Goal: Task Accomplishment & Management: Complete application form

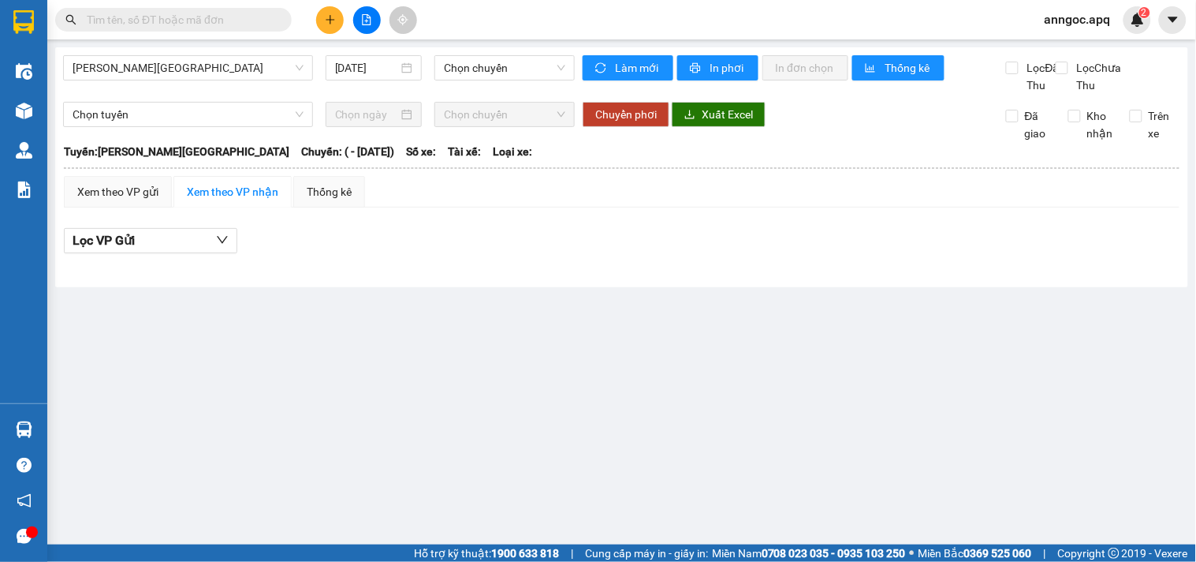
click at [183, 17] on input "text" at bounding box center [180, 19] width 186 height 17
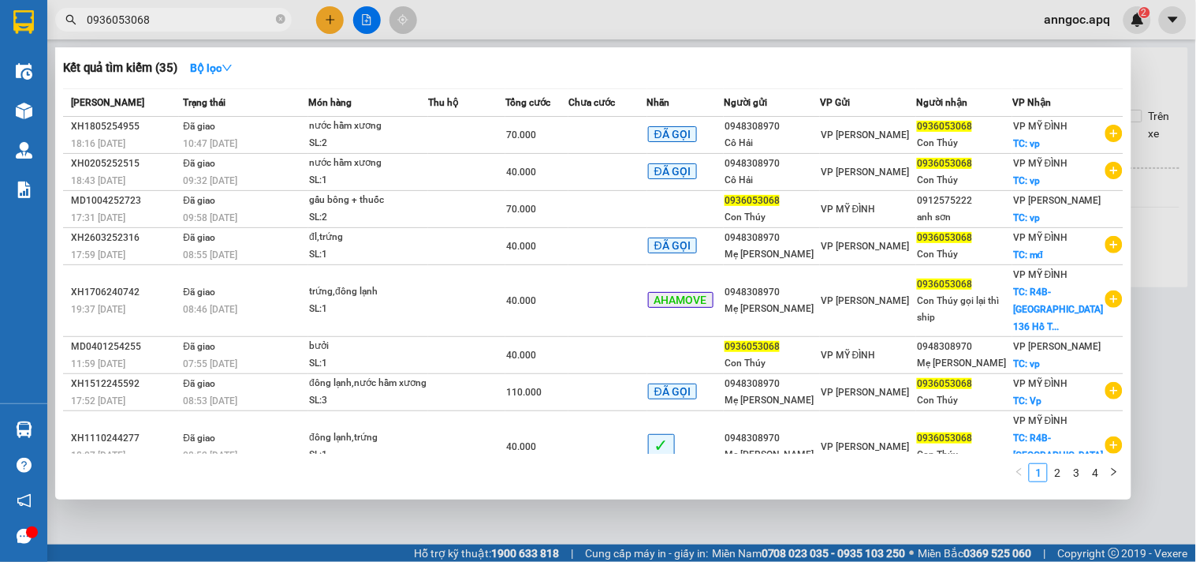
type input "0936053068"
click at [331, 21] on div at bounding box center [598, 281] width 1196 height 562
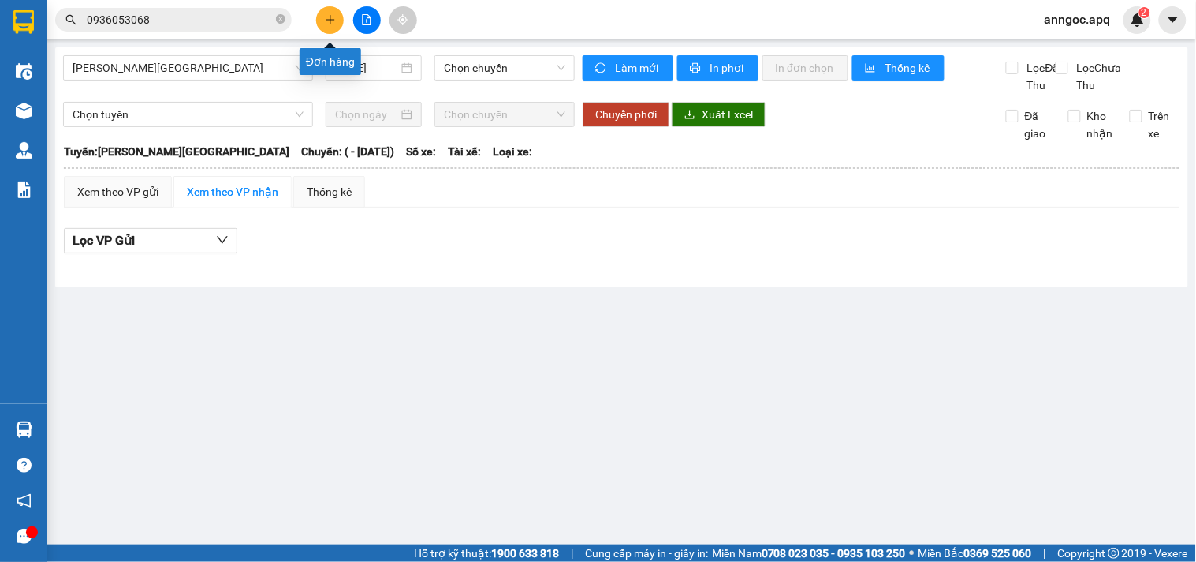
click at [331, 21] on icon "plus" at bounding box center [330, 19] width 11 height 11
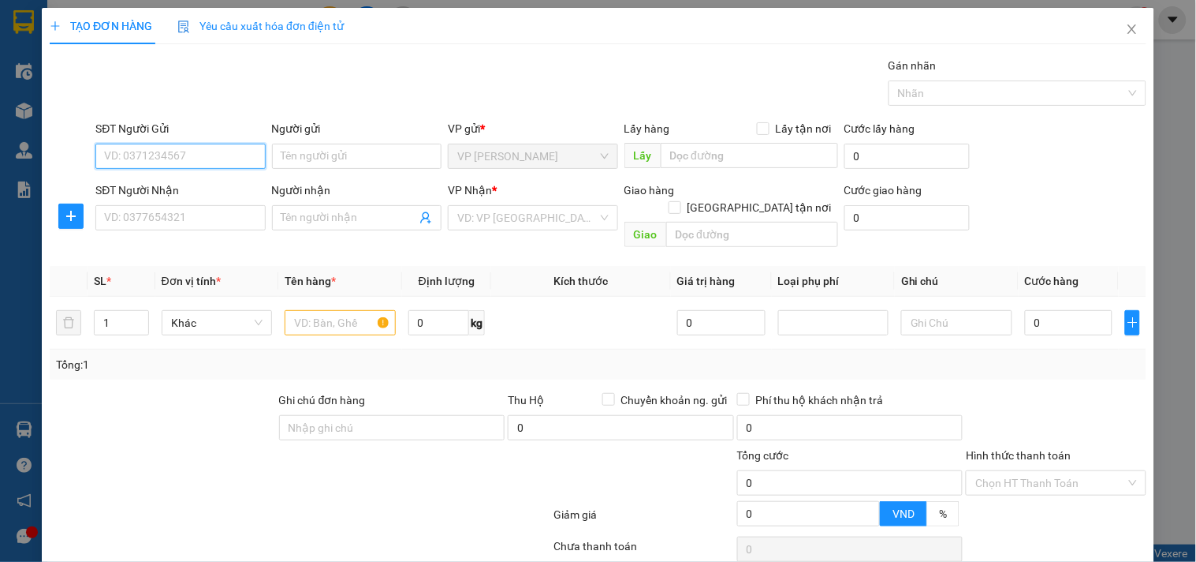
click at [224, 153] on input "SĐT Người Gửi" at bounding box center [180, 156] width 170 height 25
click at [123, 194] on div "0948308970 - [GEOGRAPHIC_DATA]" at bounding box center [192, 187] width 177 height 17
type input "0948308970"
type input "Cô Hải"
type input "0948308970"
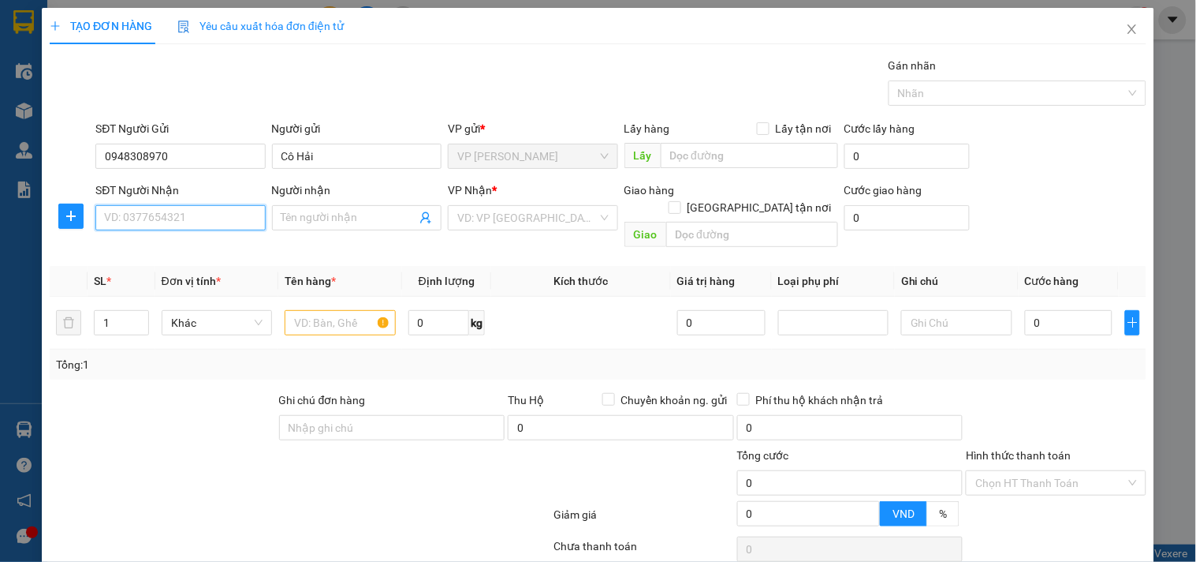
click at [123, 218] on input "SĐT Người Nhận" at bounding box center [180, 217] width 170 height 25
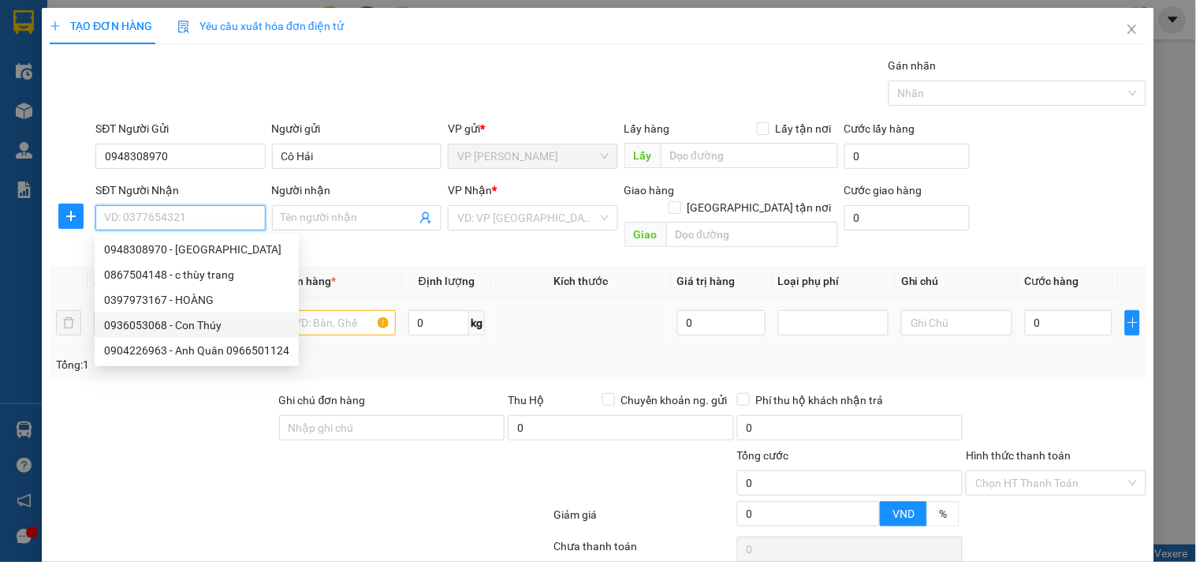
drag, startPoint x: 121, startPoint y: 334, endPoint x: 144, endPoint y: 321, distance: 25.4
click at [121, 334] on div "0936053068 - Con Thúy" at bounding box center [197, 324] width 204 height 25
type input "0936053068"
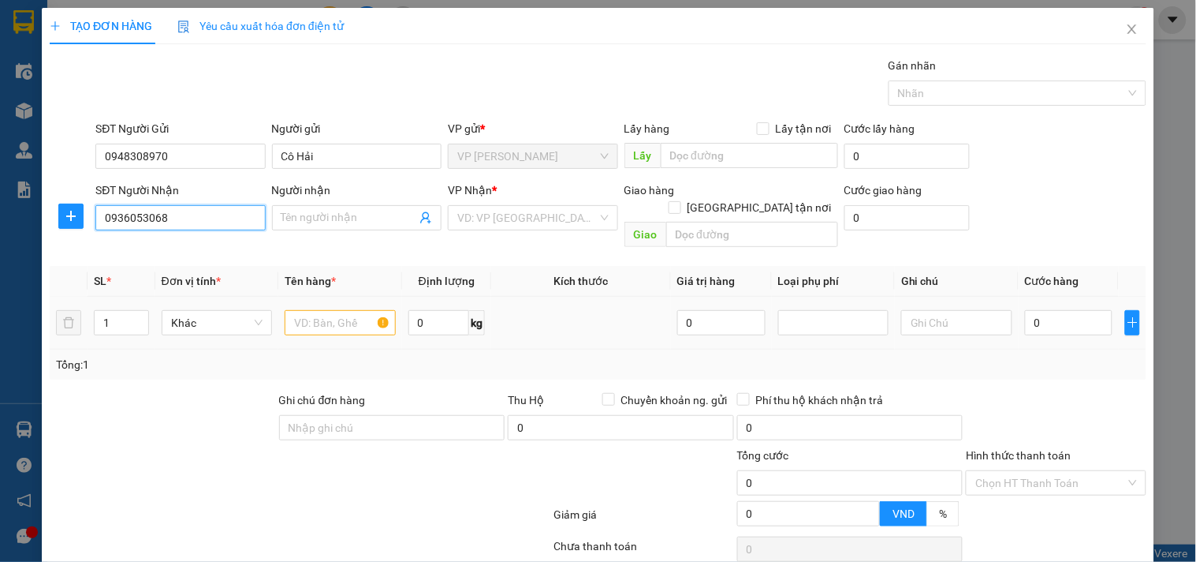
type input "Con Thúy"
checkbox input "true"
type input "vp"
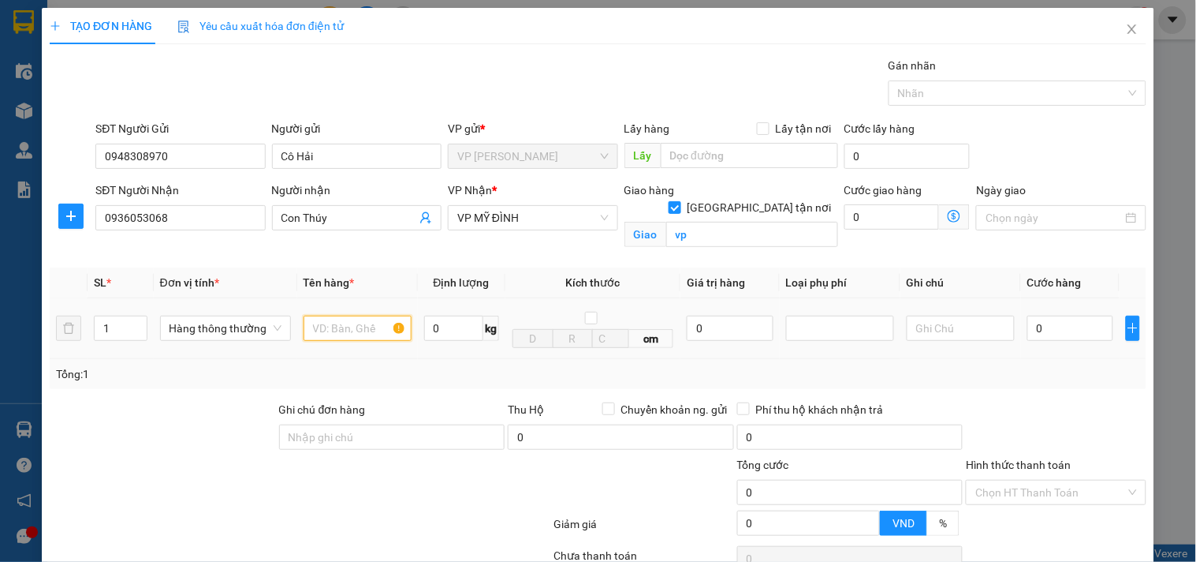
click at [361, 326] on input "text" at bounding box center [358, 327] width 108 height 25
type input "n"
type input "nước hầm xương,đông lạnh"
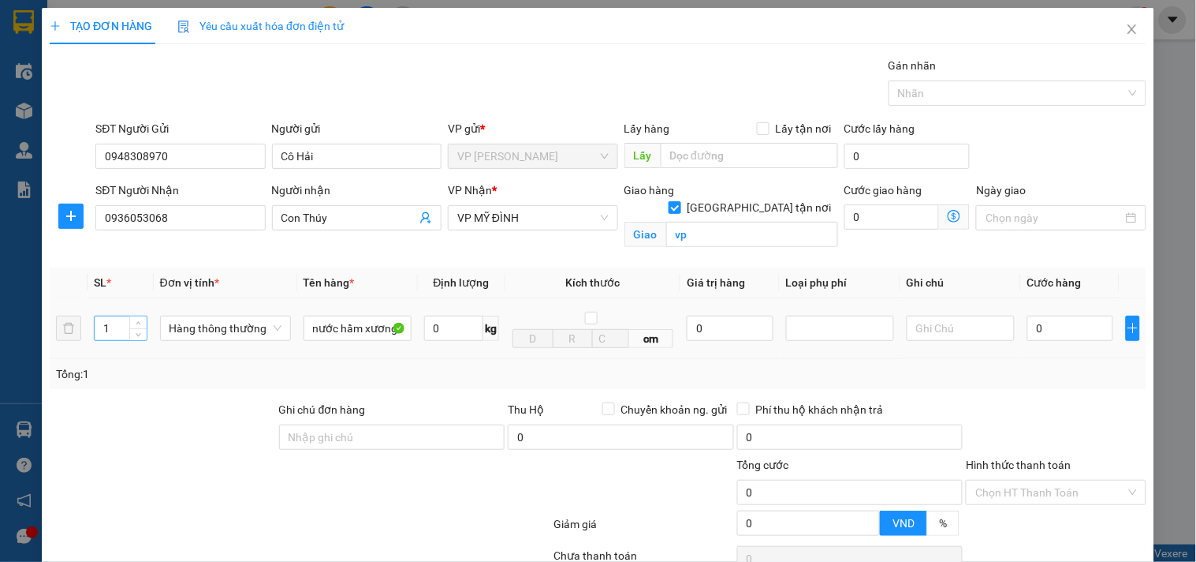
click at [112, 329] on input "1" at bounding box center [120, 328] width 51 height 24
type input "3"
click at [1028, 328] on input "0" at bounding box center [1071, 327] width 86 height 25
type input "10"
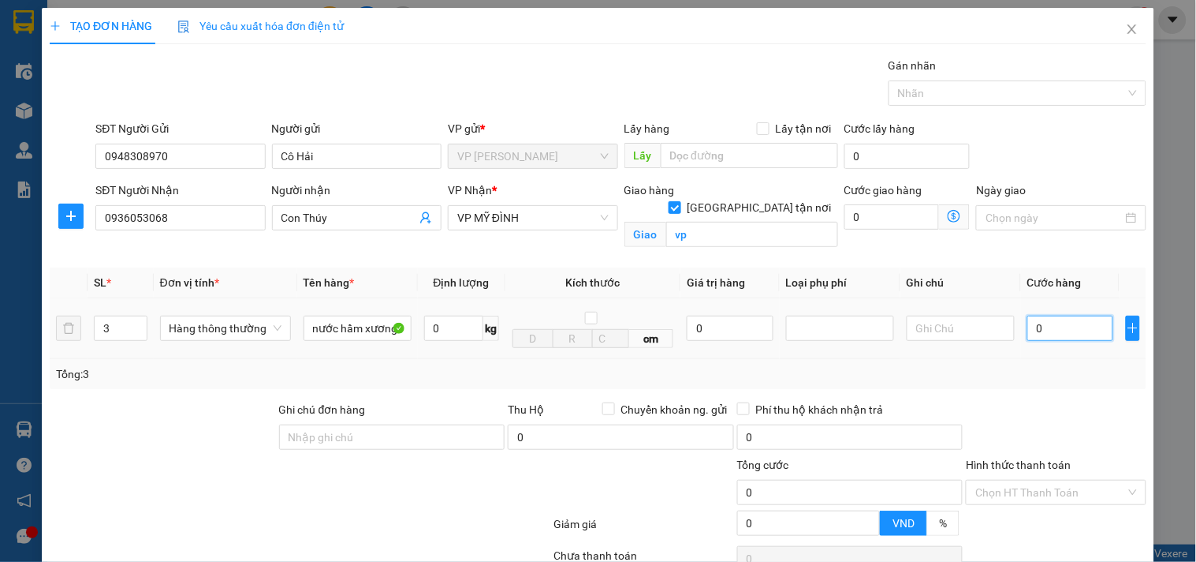
type input "10"
type input "110"
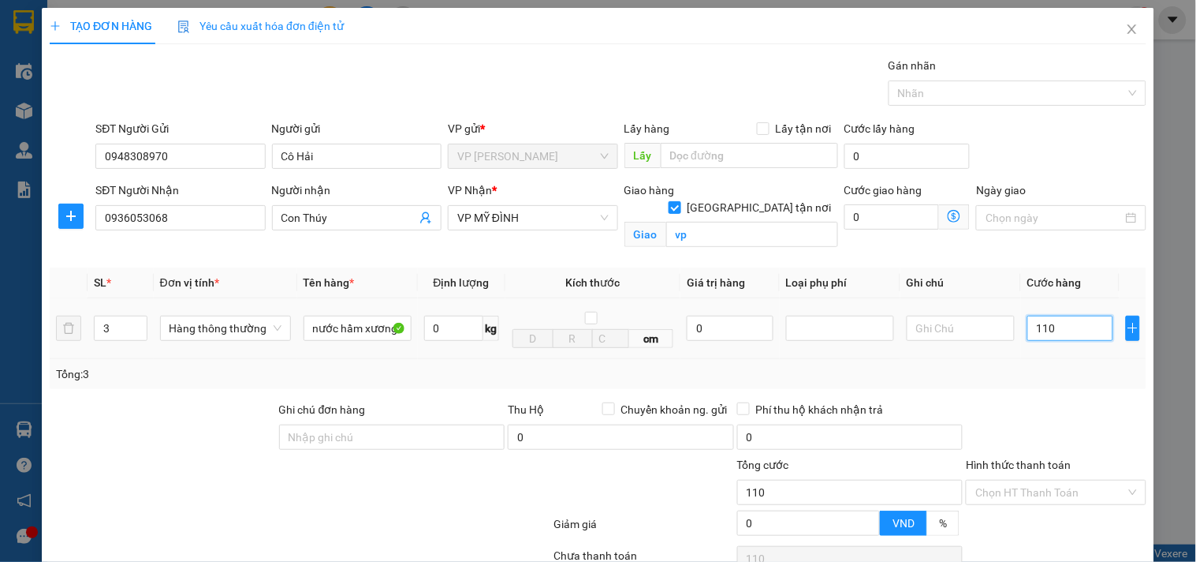
type input "1.100"
type input "11.000"
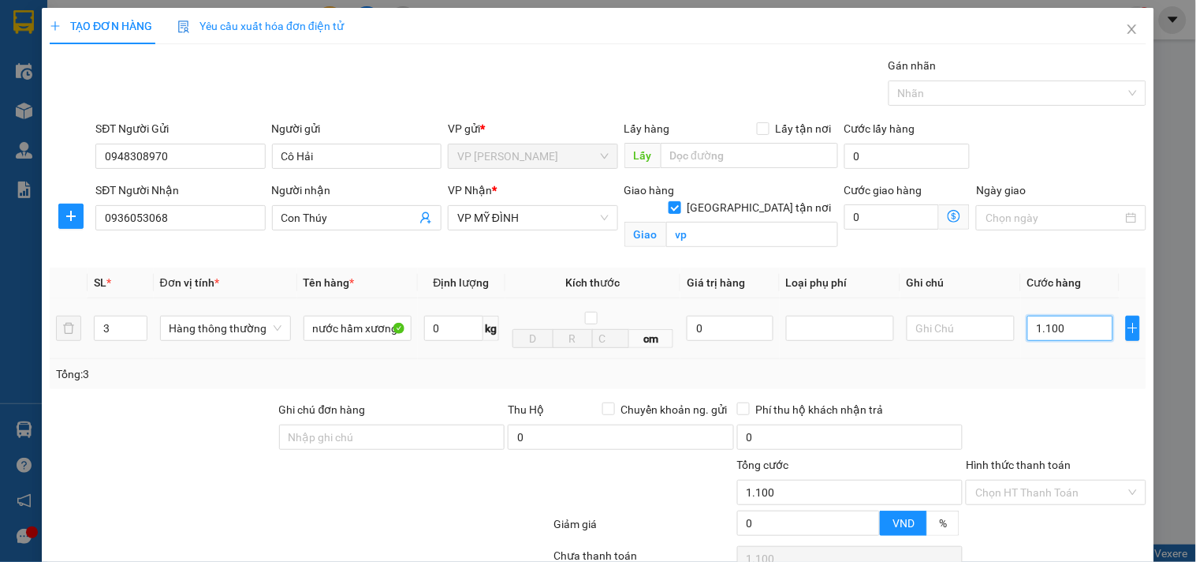
type input "11.000"
type input "110.000"
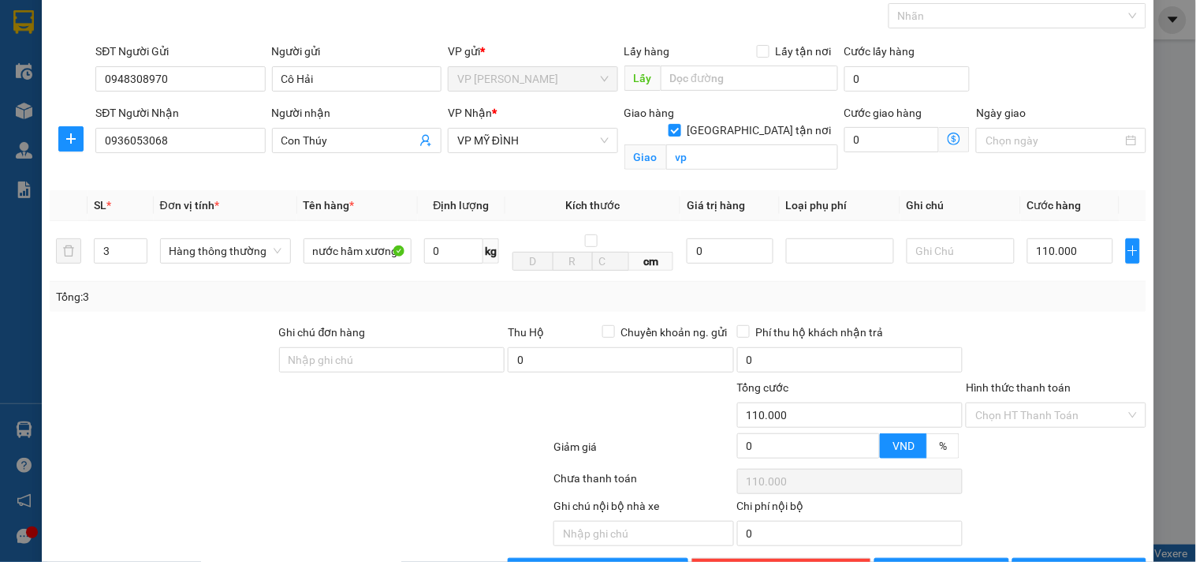
scroll to position [129, 0]
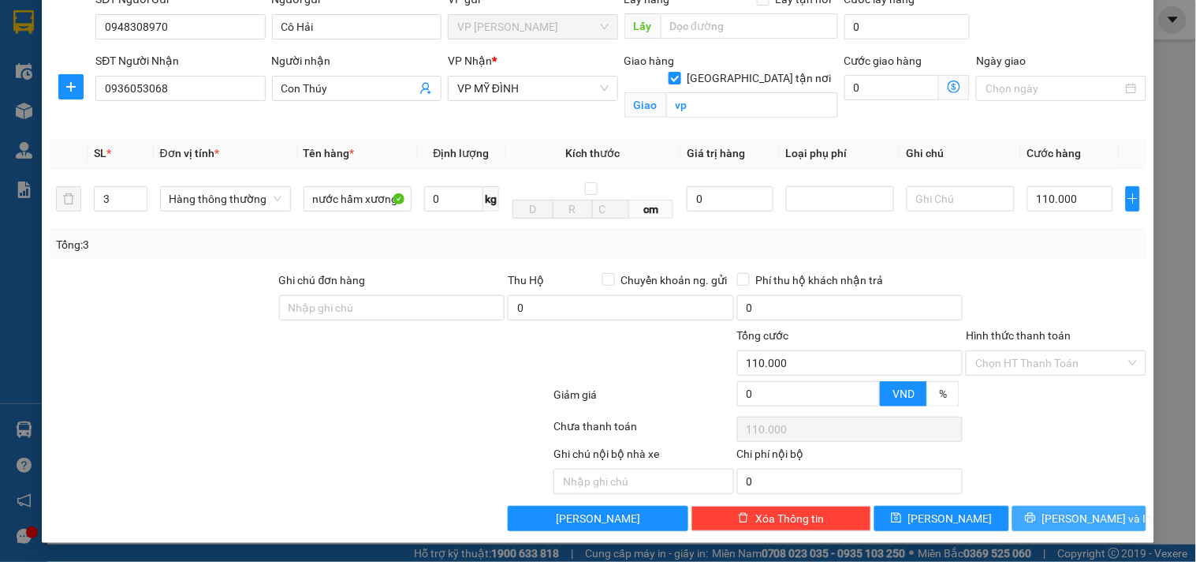
click at [1075, 521] on span "[PERSON_NAME] và In" at bounding box center [1098, 517] width 110 height 17
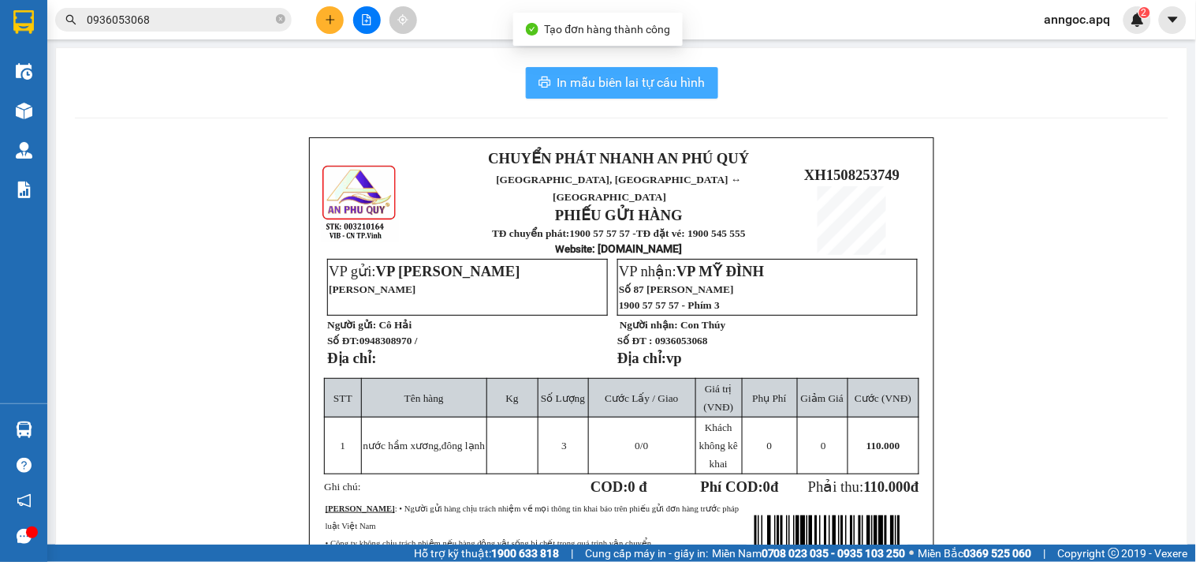
click at [621, 87] on span "In mẫu biên lai tự cấu hình" at bounding box center [632, 83] width 148 height 20
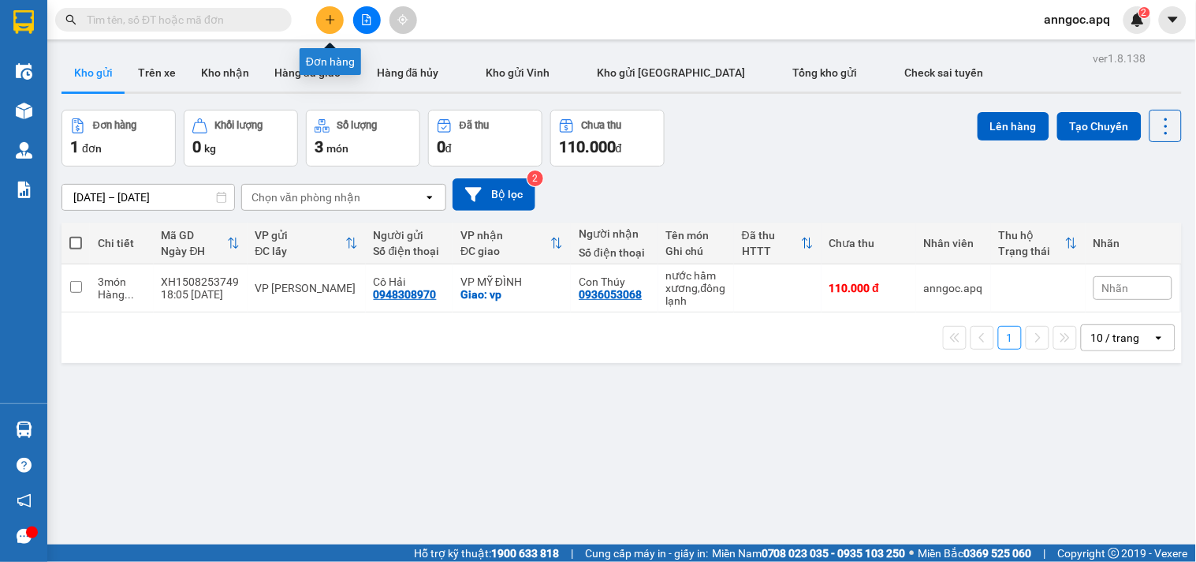
click at [320, 21] on button at bounding box center [330, 20] width 28 height 28
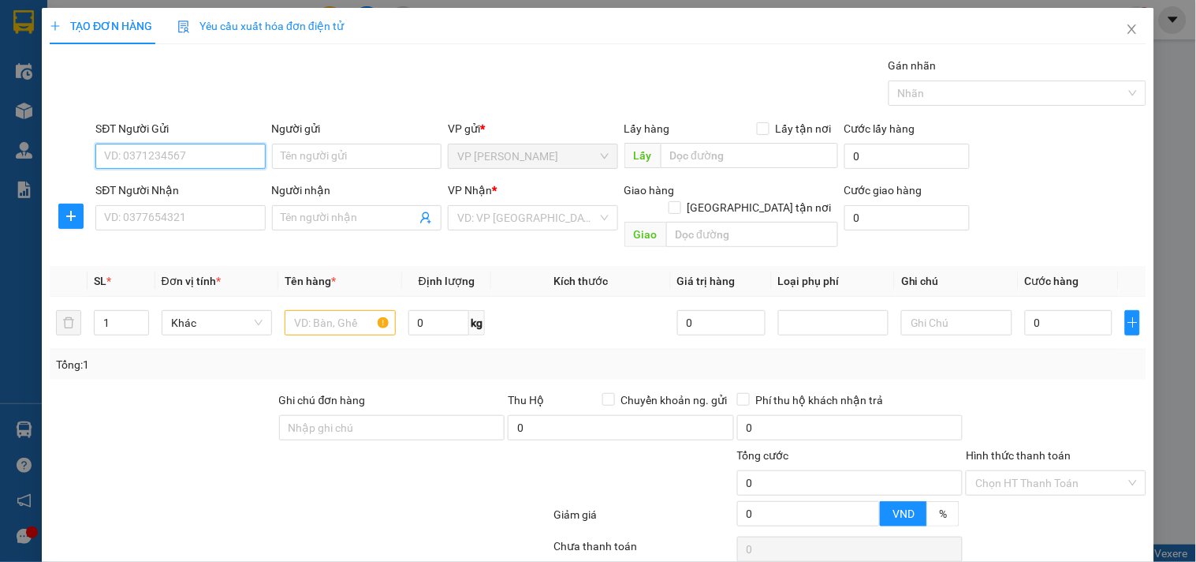
click at [218, 156] on input "SĐT Người Gửi" at bounding box center [180, 156] width 170 height 25
type input "0355948743"
click at [159, 188] on div "0355948743 - Chị Phương" at bounding box center [181, 187] width 155 height 17
type input "Chị Phương"
type input "0355948743"
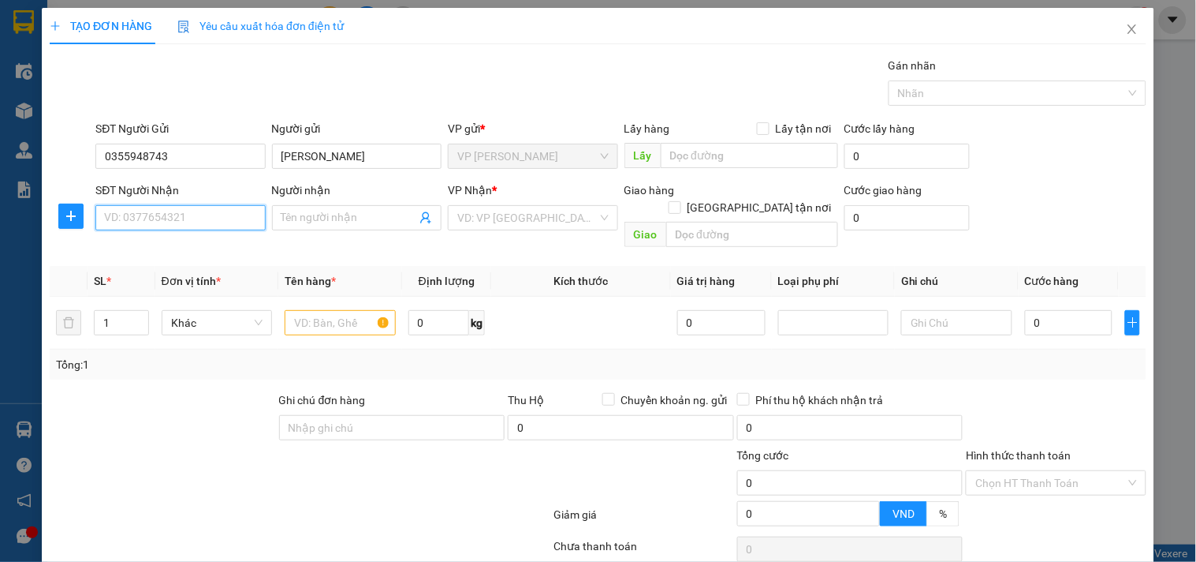
click at [166, 218] on input "SĐT Người Nhận" at bounding box center [180, 217] width 170 height 25
click at [140, 249] on div "0989854799 - cẩm tú" at bounding box center [181, 249] width 155 height 17
type input "0989854799"
type input "cẩm tú"
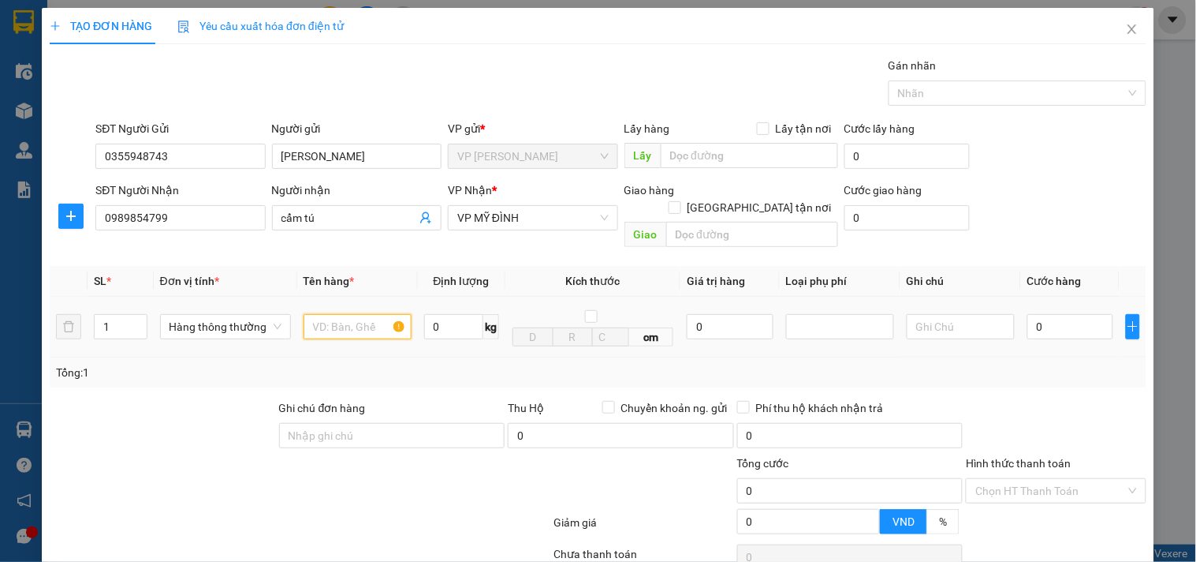
click at [344, 314] on input "text" at bounding box center [358, 326] width 108 height 25
type input "mực khô"
click at [1028, 314] on input "0" at bounding box center [1071, 326] width 86 height 25
type input "4"
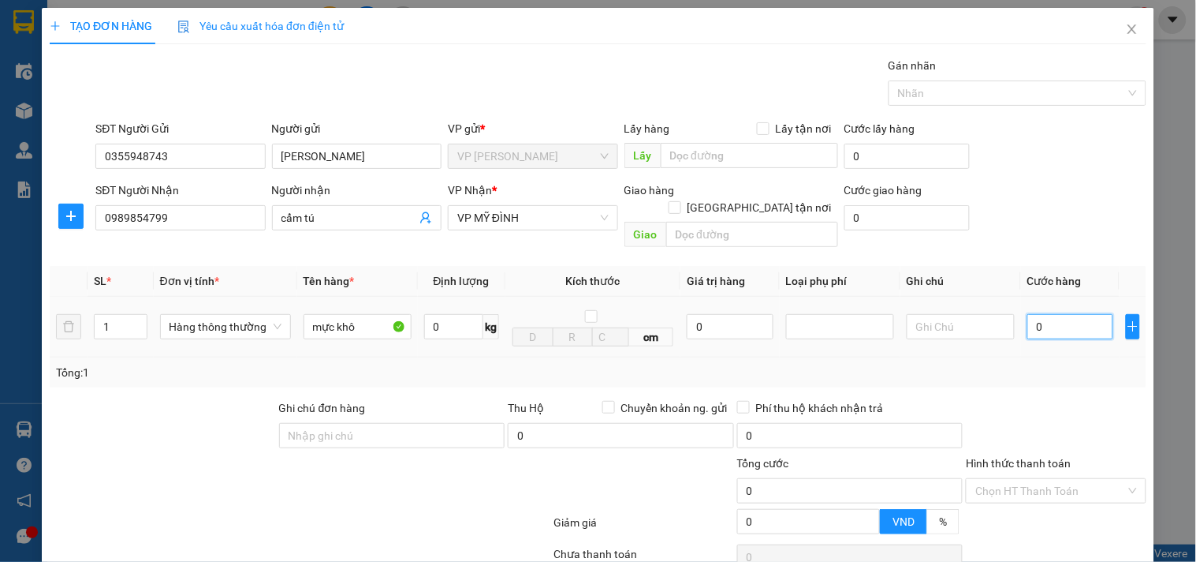
type input "4"
type input "40"
type input "400"
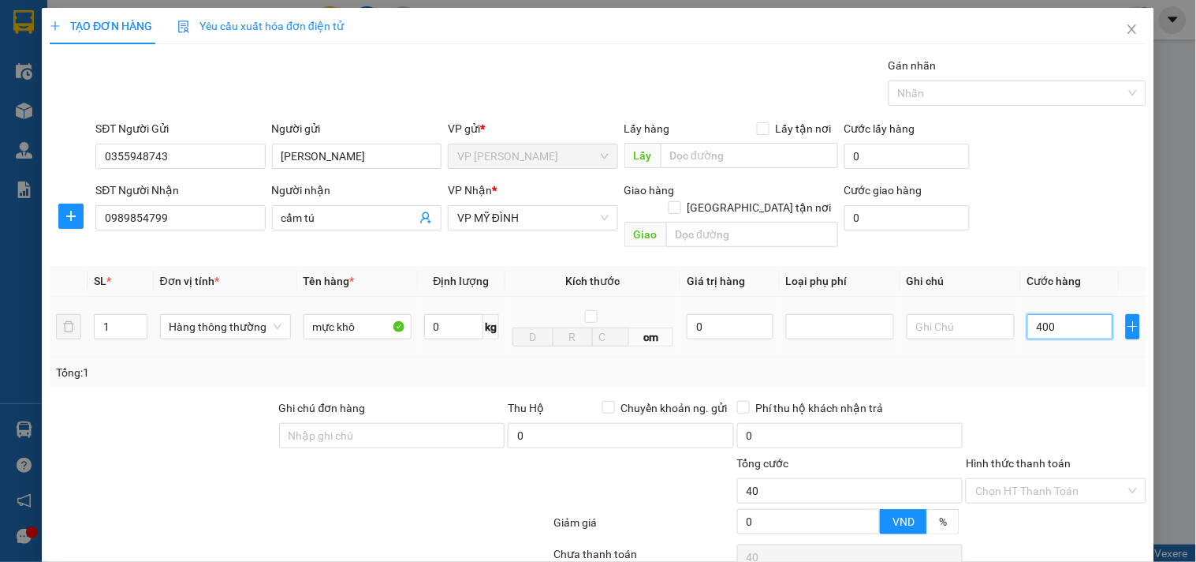
type input "400"
type input "4.000"
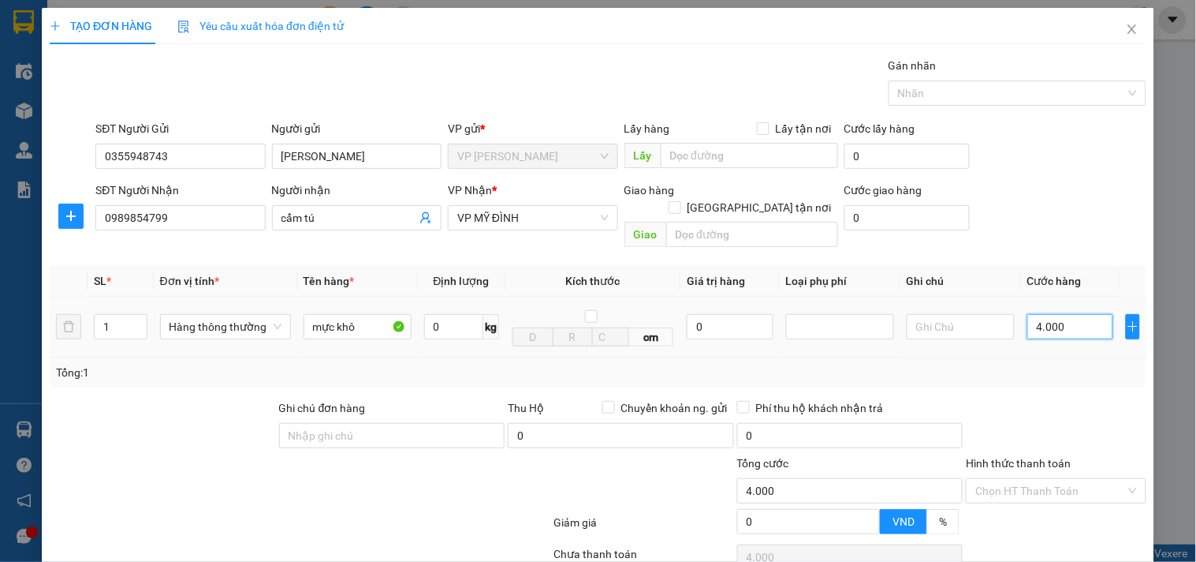
type input "40.000"
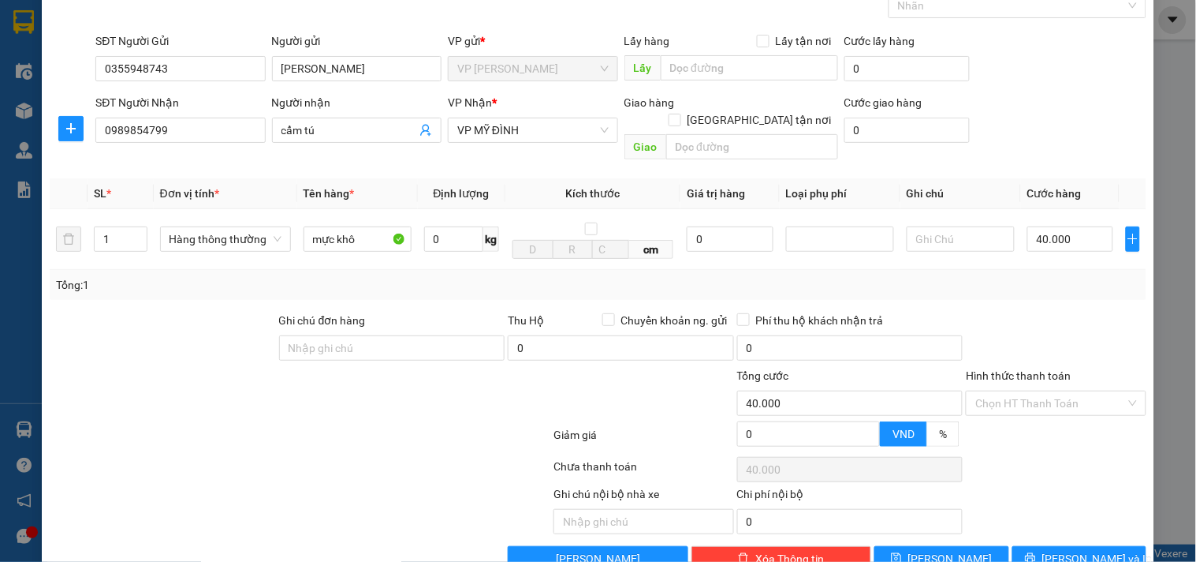
scroll to position [111, 0]
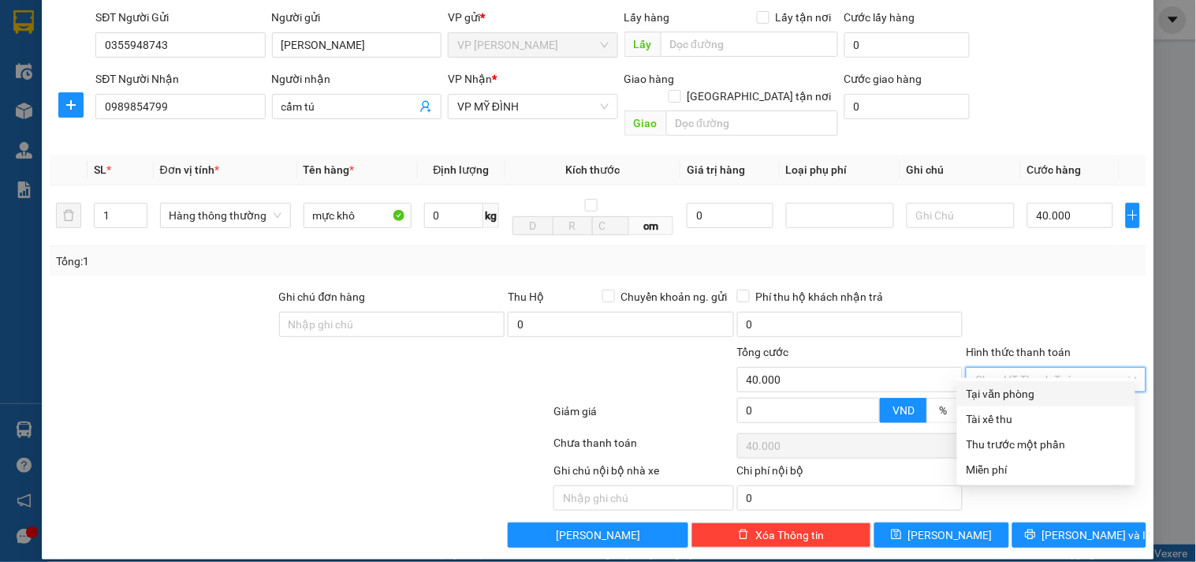
click at [1049, 368] on input "Hình thức thanh toán" at bounding box center [1051, 380] width 150 height 24
click at [1020, 390] on div "Tại văn phòng" at bounding box center [1046, 393] width 159 height 17
type input "0"
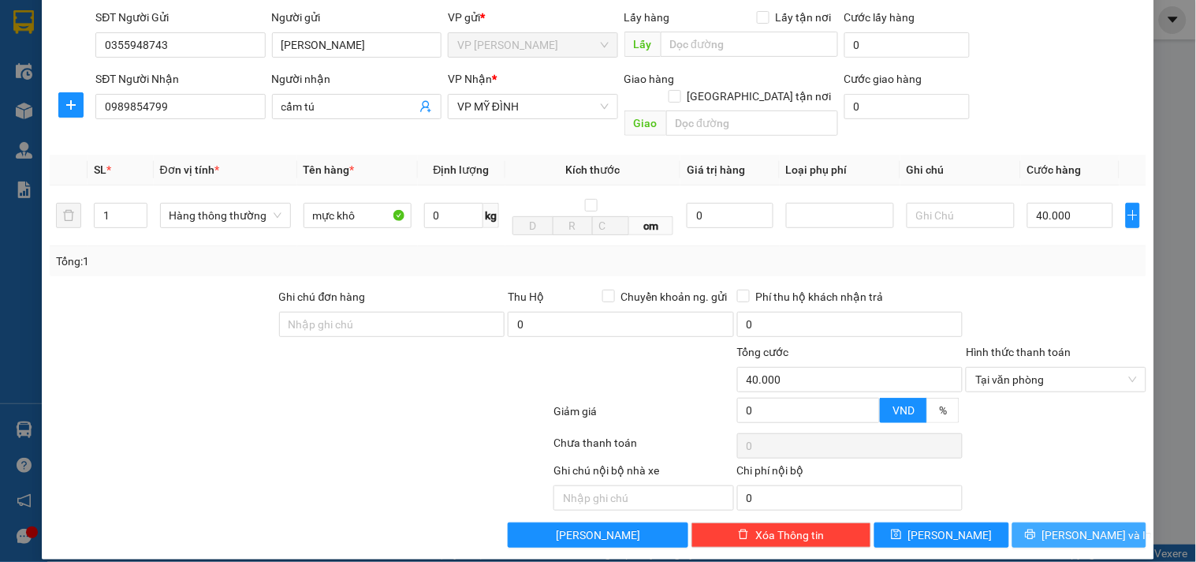
click at [1060, 526] on span "[PERSON_NAME] và In" at bounding box center [1098, 534] width 110 height 17
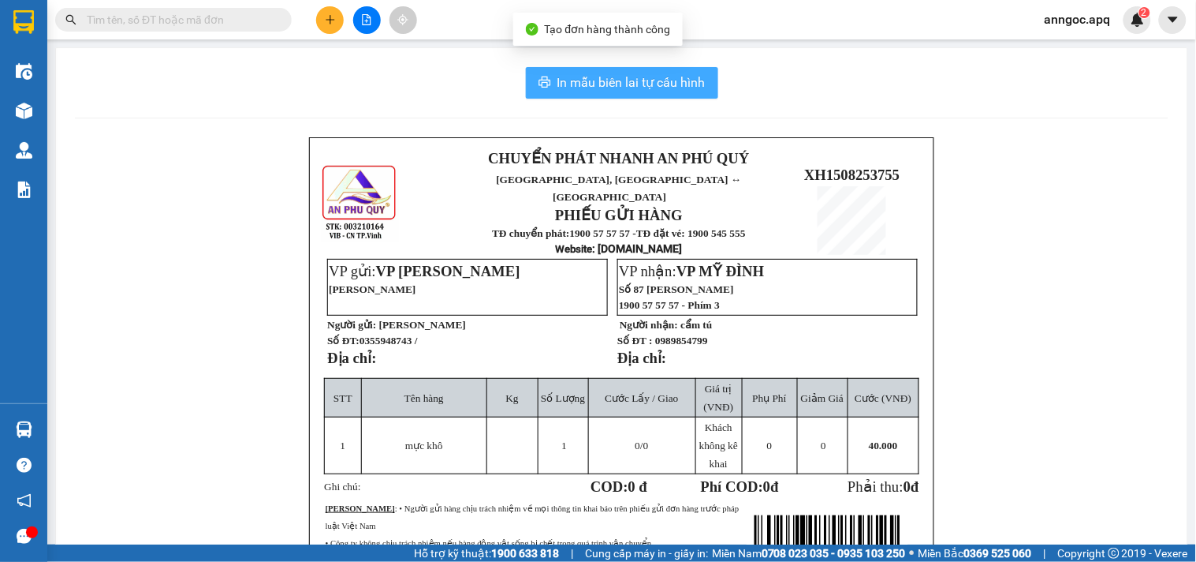
click at [649, 81] on span "In mẫu biên lai tự cấu hình" at bounding box center [632, 83] width 148 height 20
